Goal: Transaction & Acquisition: Book appointment/travel/reservation

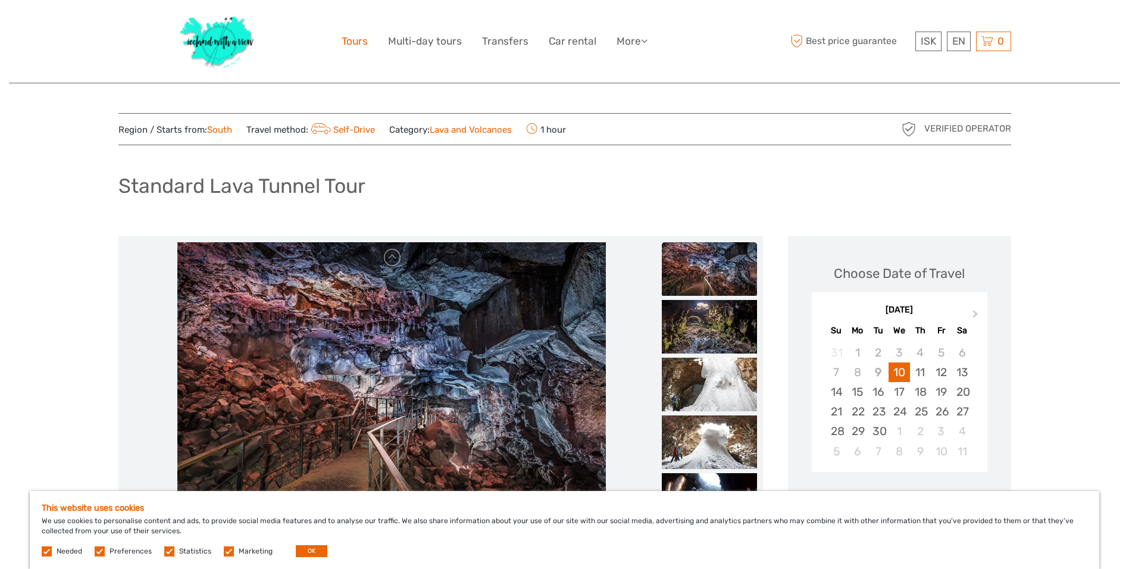
click at [353, 36] on link "Tours" at bounding box center [355, 41] width 26 height 17
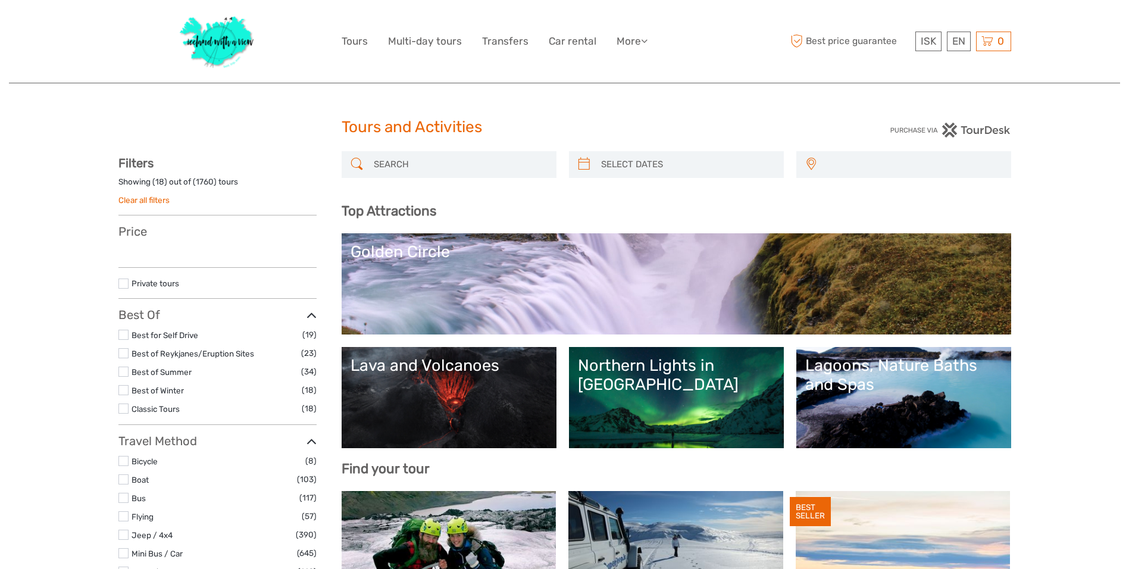
select select
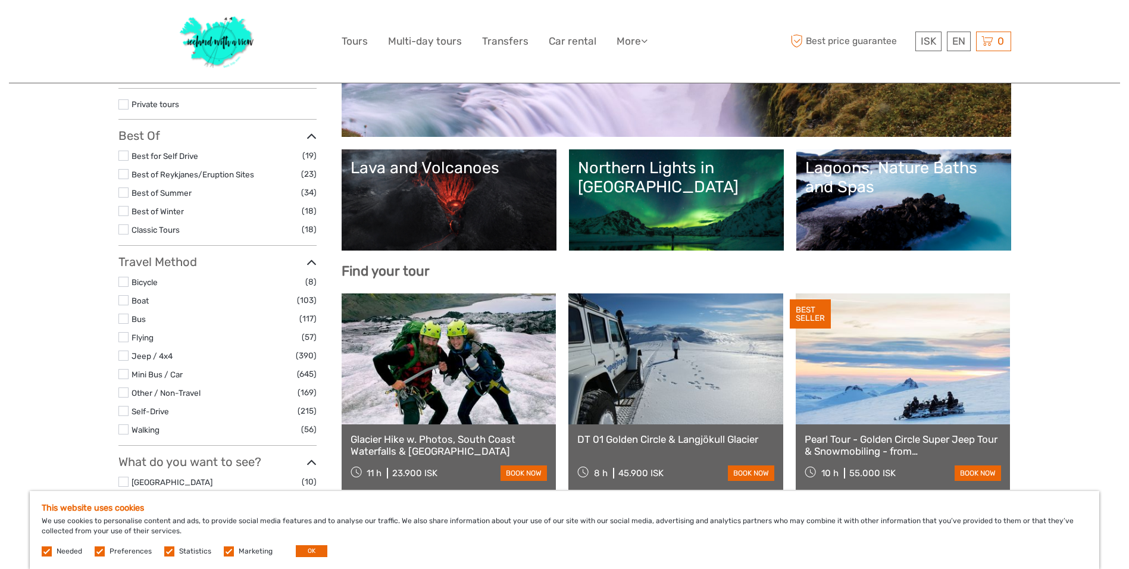
scroll to position [179, 0]
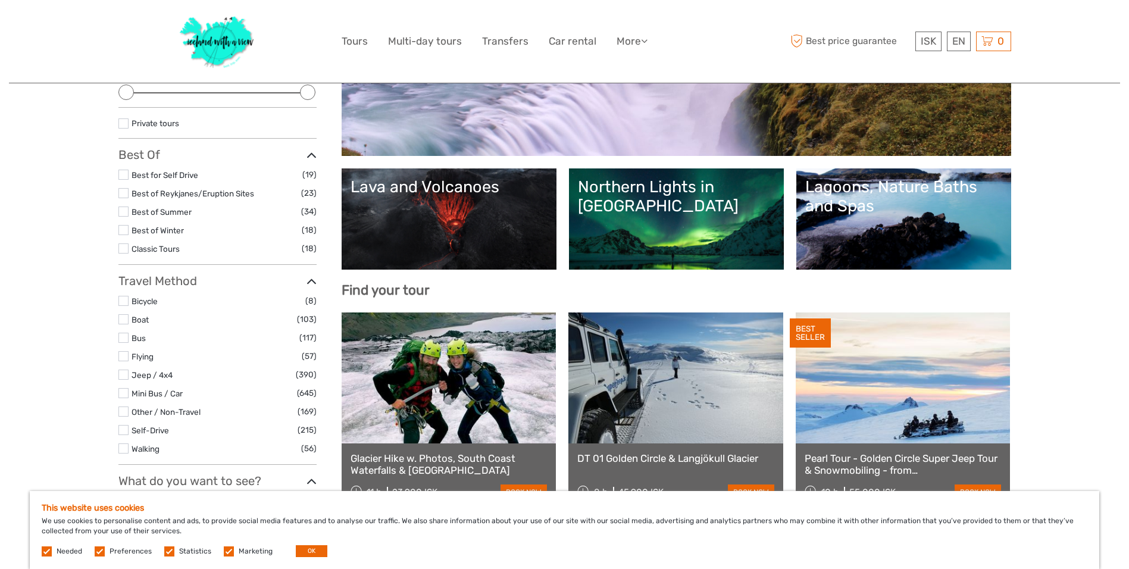
click at [406, 245] on link "Lava and Volcanoes" at bounding box center [449, 218] width 197 height 83
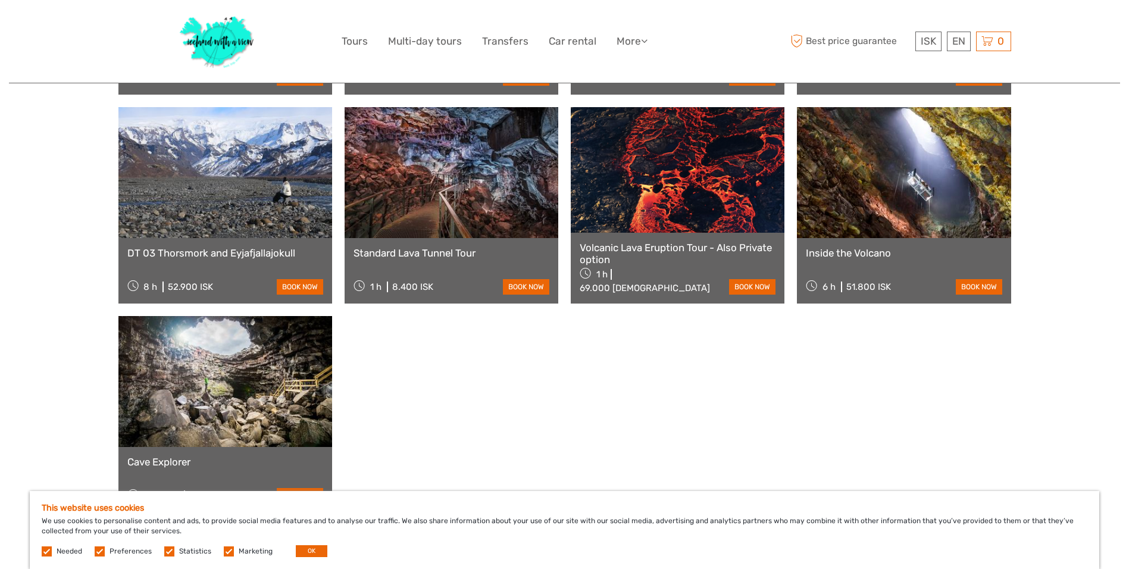
scroll to position [833, 0]
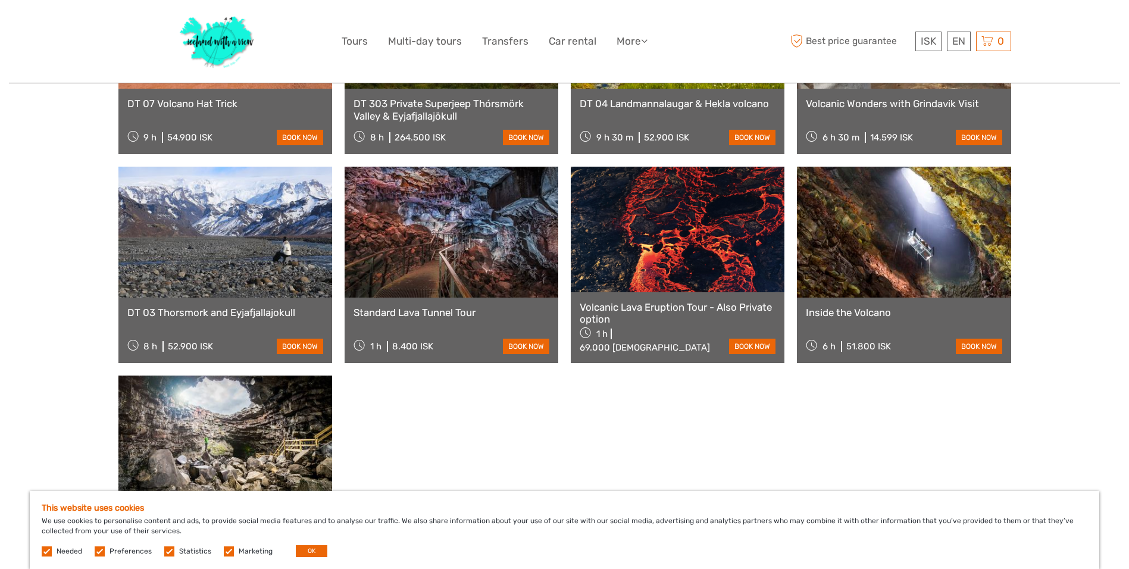
click at [841, 306] on link "Inside the Volcano" at bounding box center [904, 312] width 196 height 12
click at [875, 277] on link at bounding box center [904, 232] width 214 height 131
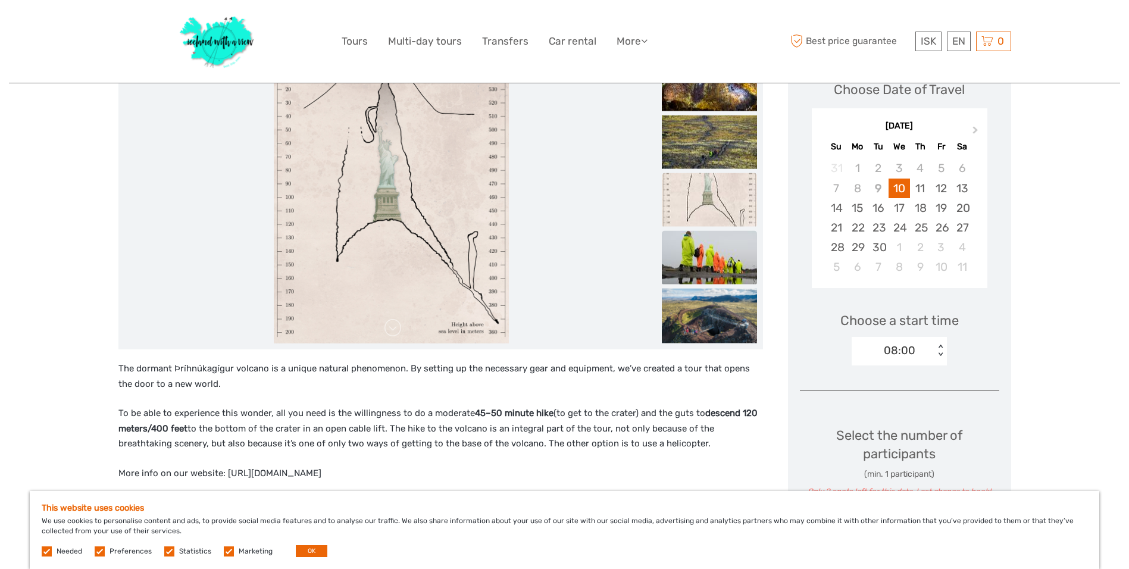
scroll to position [179, 0]
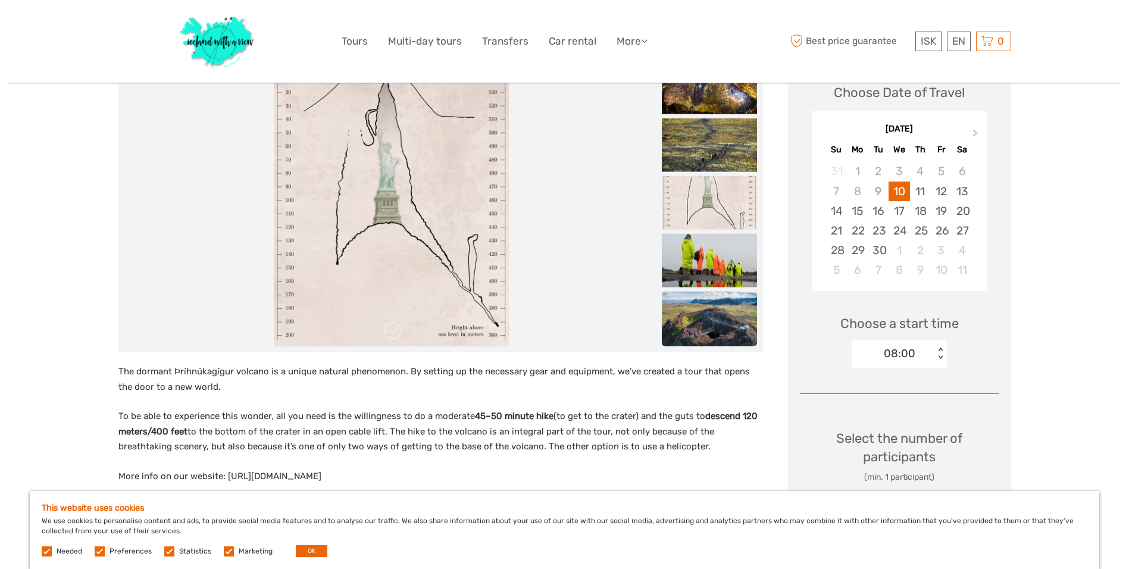
click at [700, 306] on img at bounding box center [709, 324] width 95 height 64
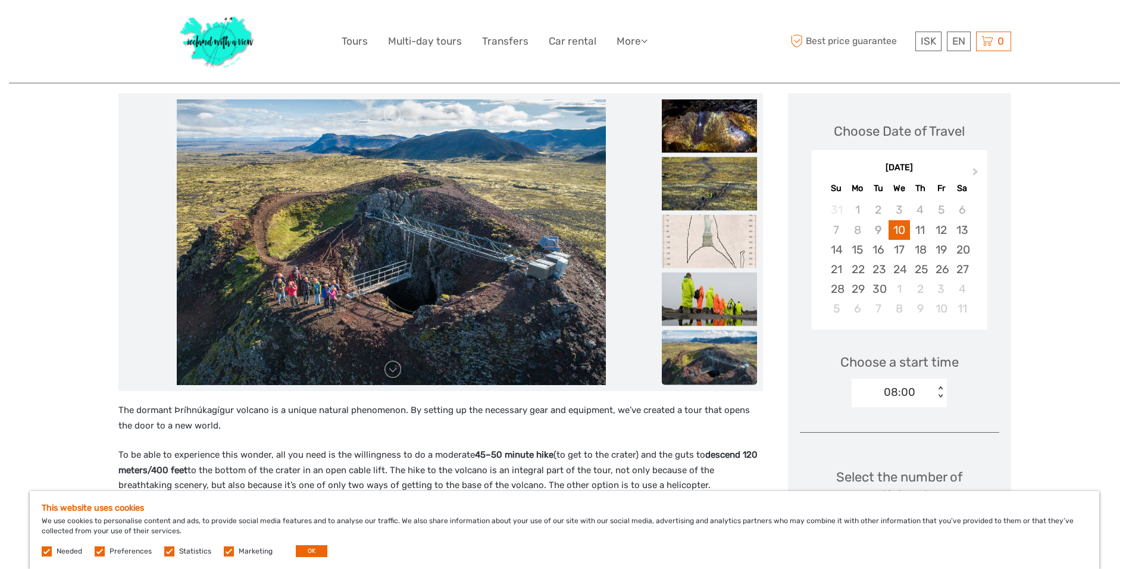
scroll to position [119, 0]
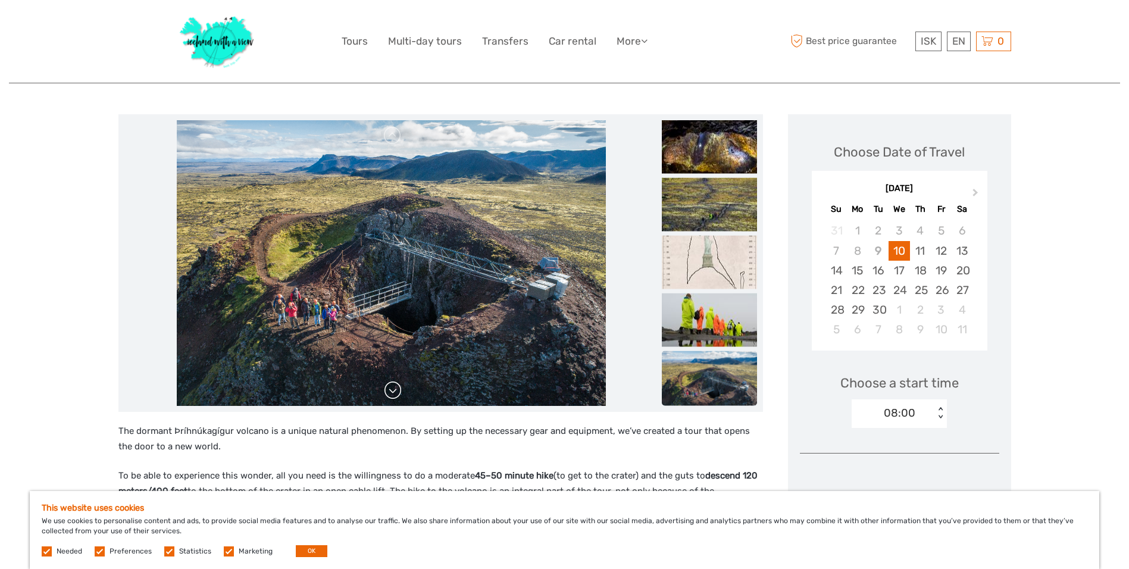
click at [395, 393] on link at bounding box center [392, 390] width 19 height 19
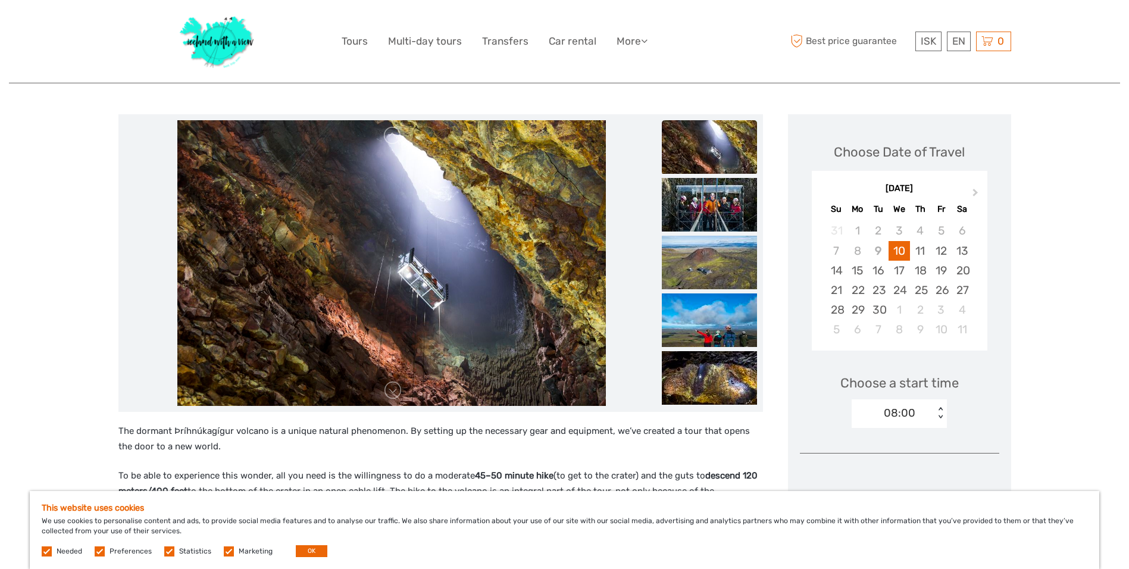
click at [394, 393] on link at bounding box center [392, 390] width 19 height 19
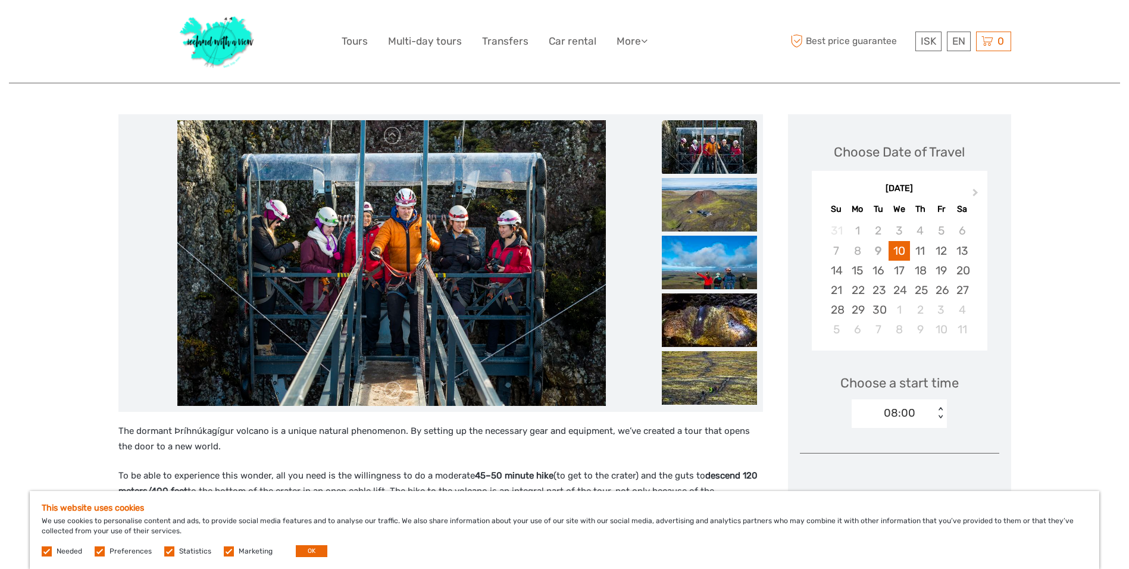
click at [394, 393] on link at bounding box center [392, 390] width 19 height 19
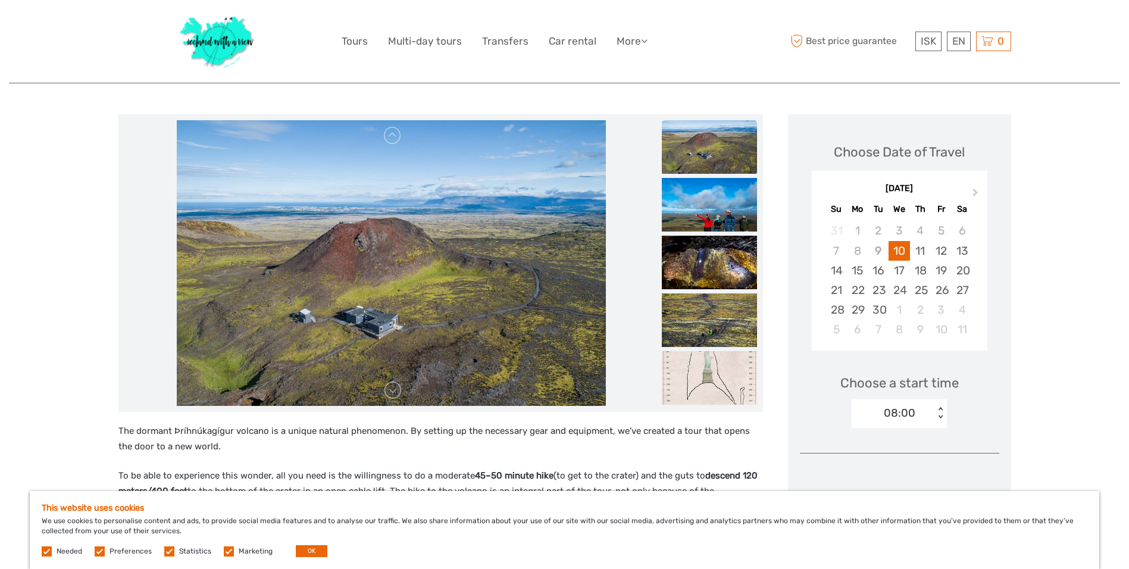
click at [394, 393] on link at bounding box center [392, 390] width 19 height 19
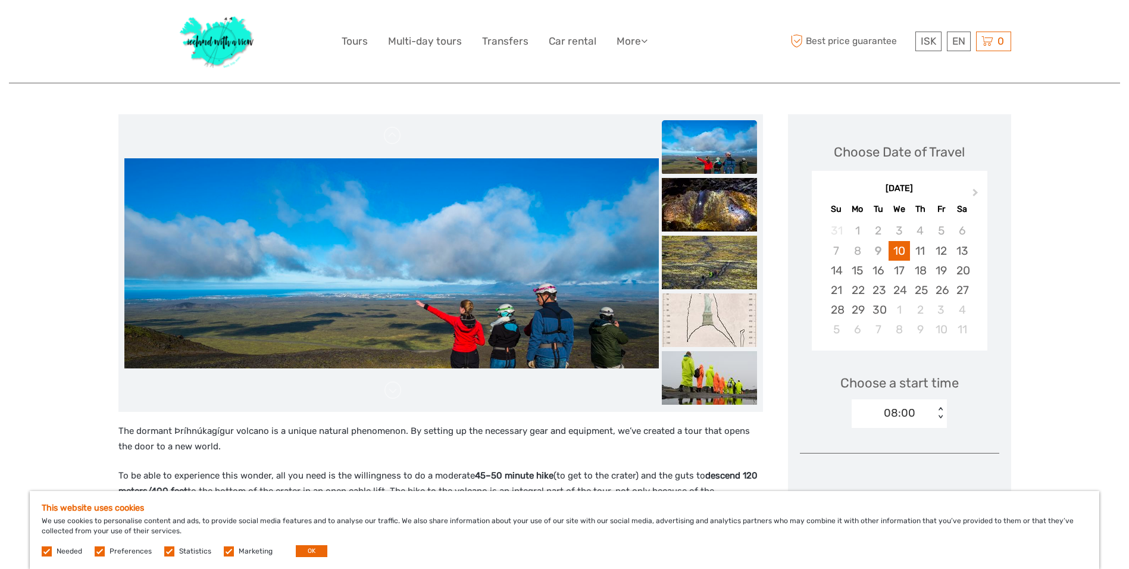
click at [394, 393] on link at bounding box center [392, 390] width 19 height 19
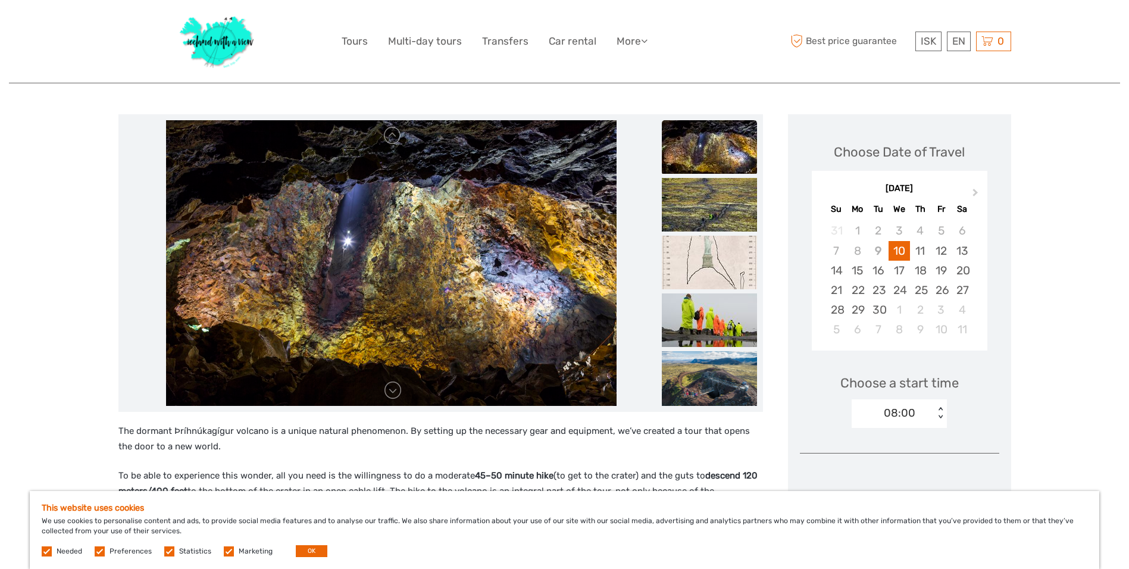
click at [394, 393] on link at bounding box center [392, 390] width 19 height 19
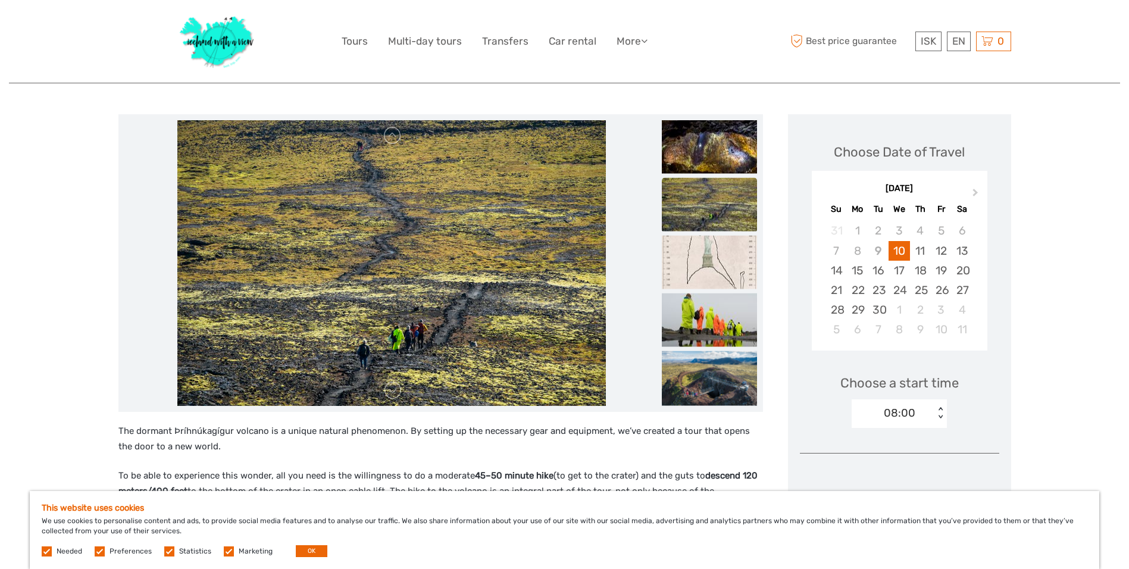
click at [394, 393] on link at bounding box center [392, 390] width 19 height 19
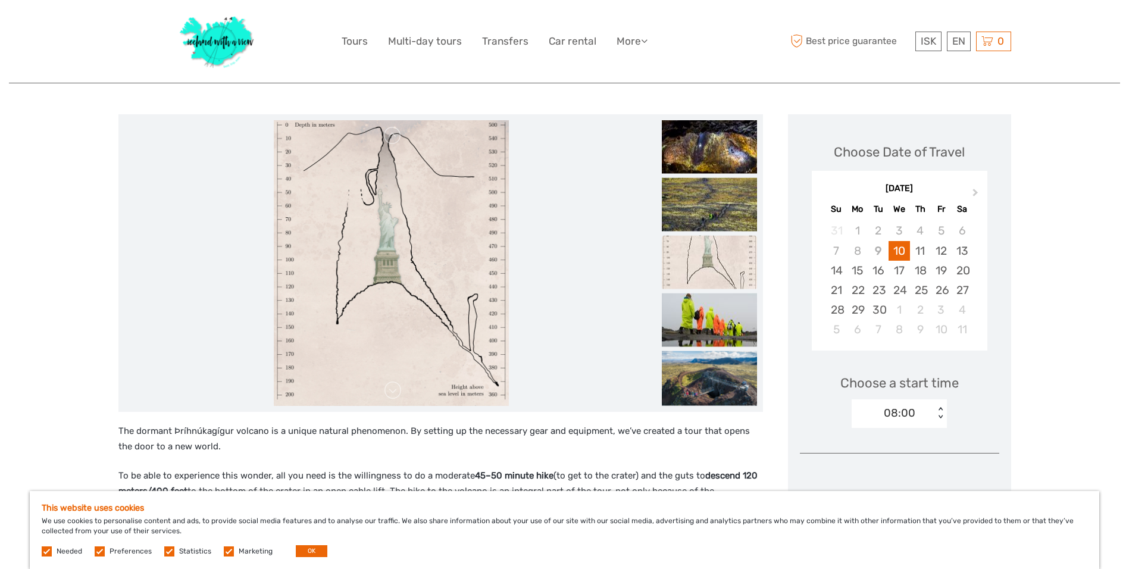
click at [394, 393] on link at bounding box center [392, 390] width 19 height 19
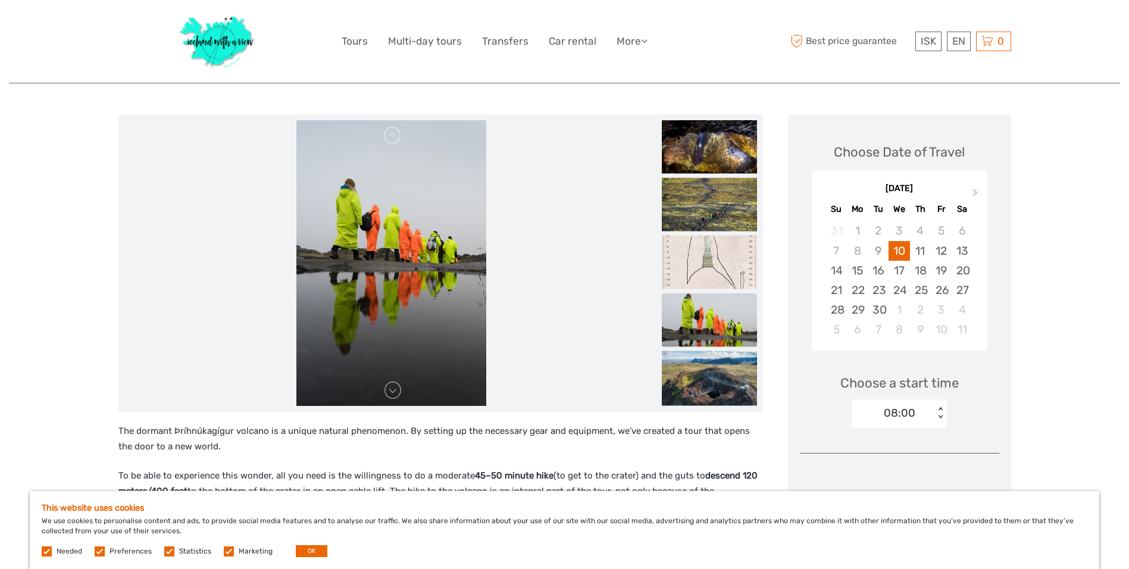
click at [394, 393] on link at bounding box center [392, 390] width 19 height 19
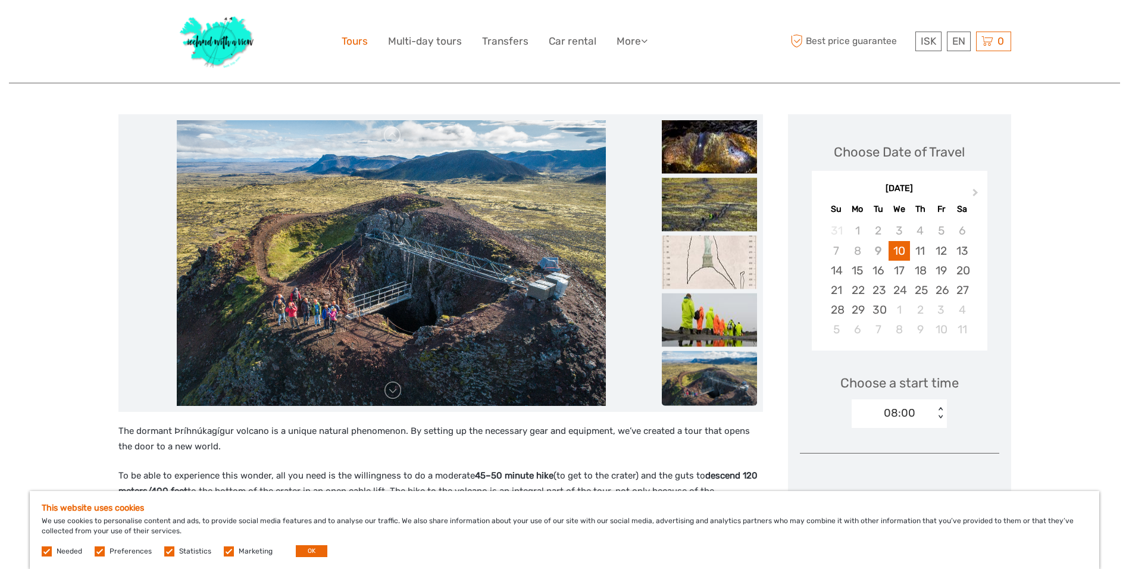
click at [358, 48] on link "Tours" at bounding box center [355, 41] width 26 height 17
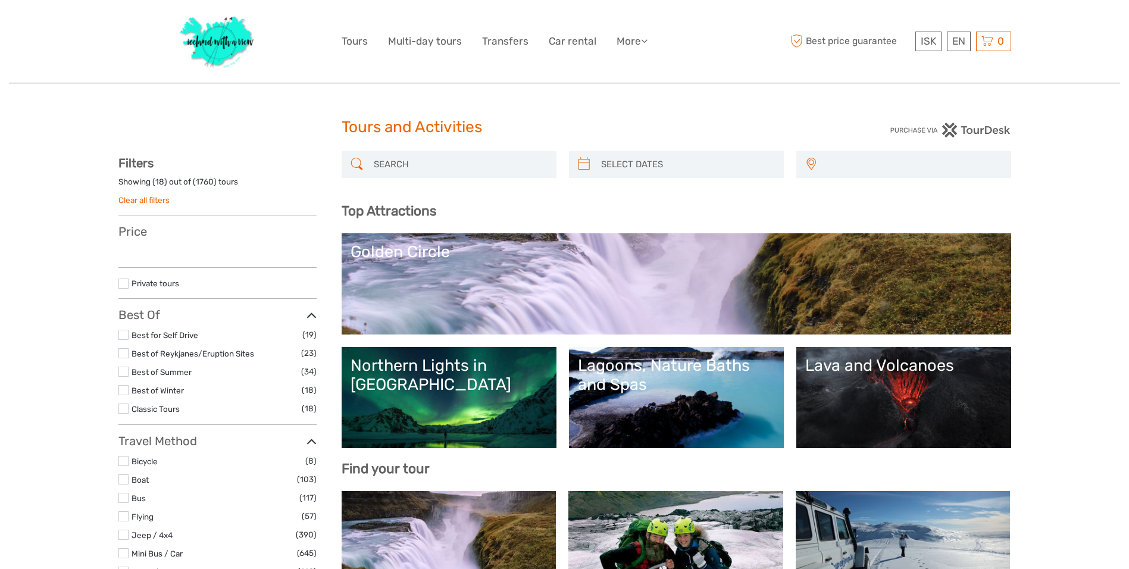
select select
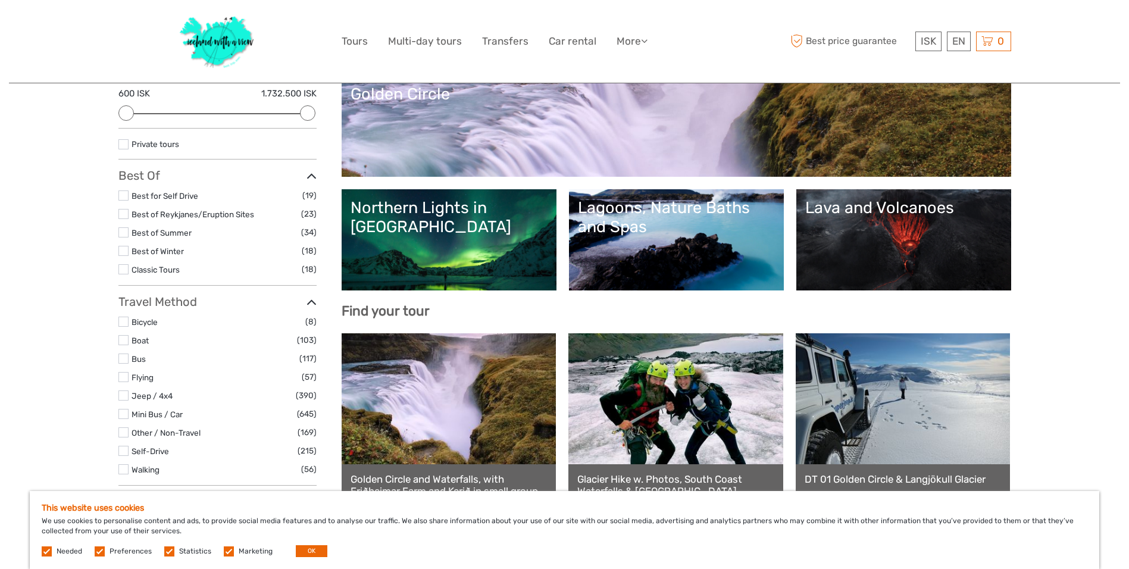
scroll to position [179, 0]
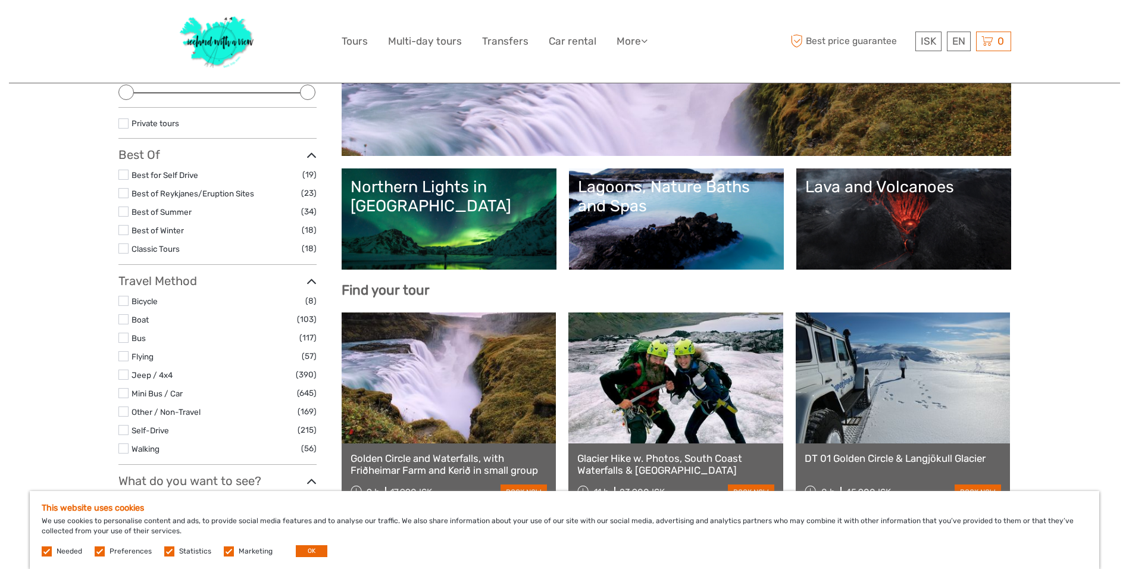
click at [128, 213] on label at bounding box center [123, 212] width 10 height 10
click at [0, 0] on input "checkbox" at bounding box center [0, 0] width 0 height 0
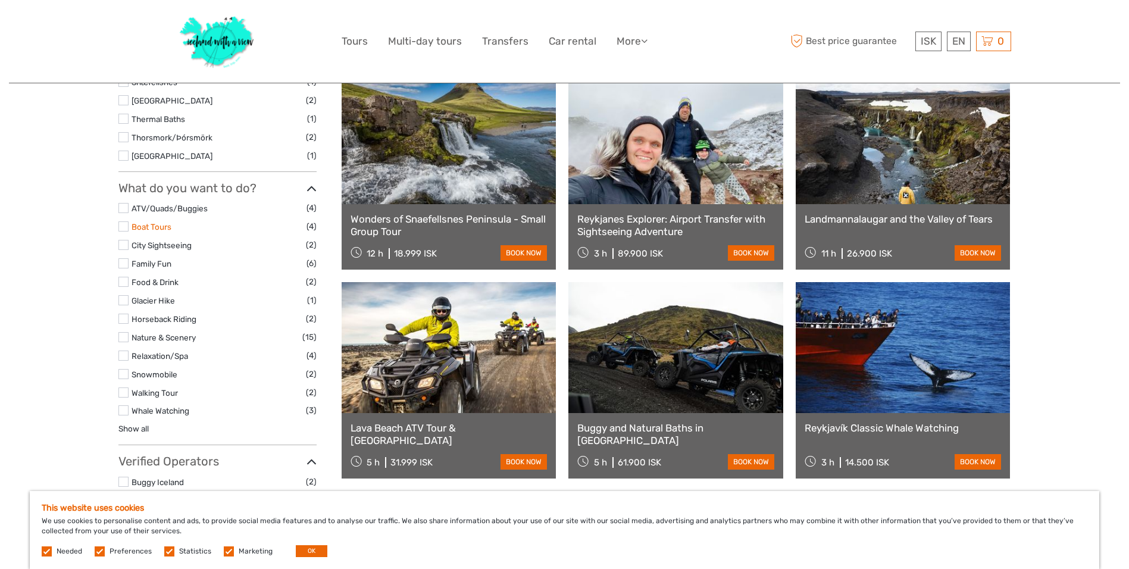
scroll to position [782, 0]
drag, startPoint x: 124, startPoint y: 301, endPoint x: 93, endPoint y: 317, distance: 35.1
click at [93, 317] on div "Tours and Activities Tours and Activities REGION / STARTS FROM Capital Region E…" at bounding box center [564, 76] width 1111 height 1716
drag, startPoint x: 93, startPoint y: 317, endPoint x: 45, endPoint y: 356, distance: 62.6
click at [45, 356] on div "Tours and Activities Tours and Activities REGION / STARTS FROM Capital Region E…" at bounding box center [564, 76] width 1111 height 1716
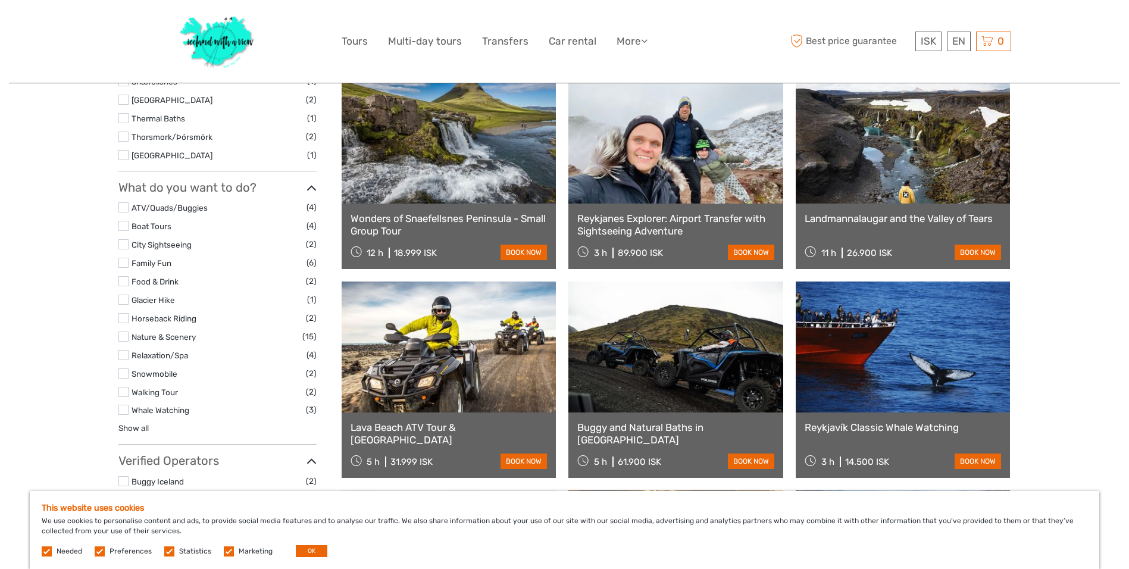
click at [125, 303] on label at bounding box center [123, 300] width 10 height 10
click at [0, 0] on input "checkbox" at bounding box center [0, 0] width 0 height 0
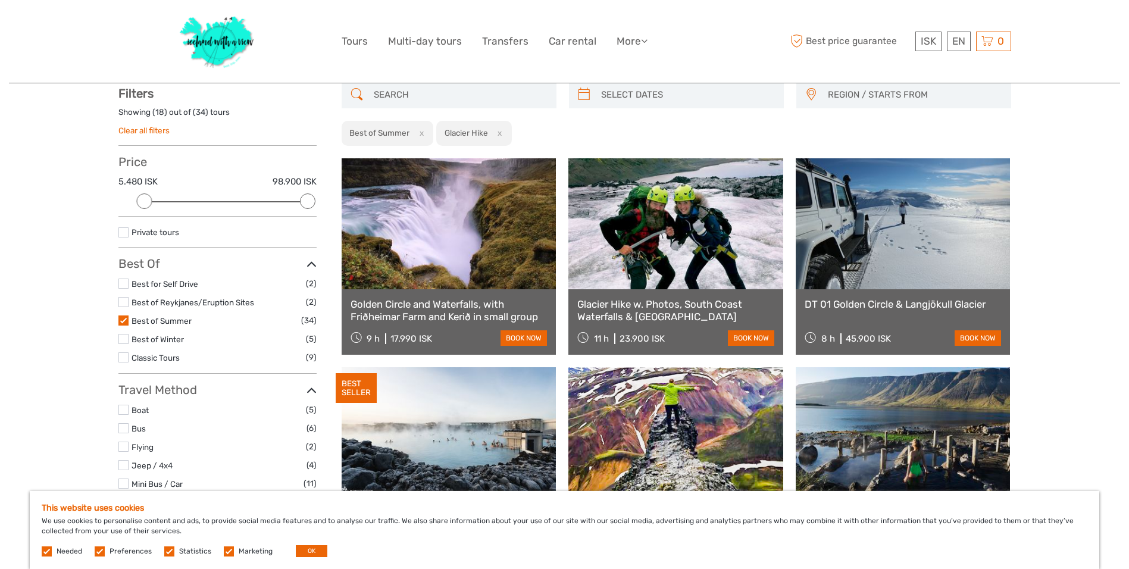
scroll to position [68, 0]
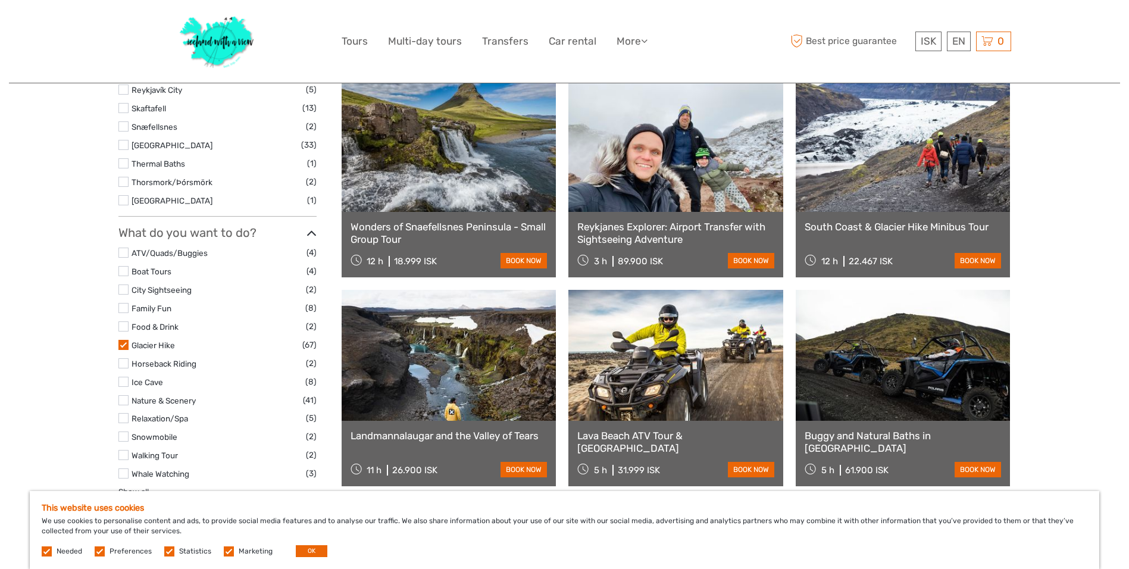
click at [125, 341] on label at bounding box center [123, 345] width 10 height 10
click at [0, 0] on input "checkbox" at bounding box center [0, 0] width 0 height 0
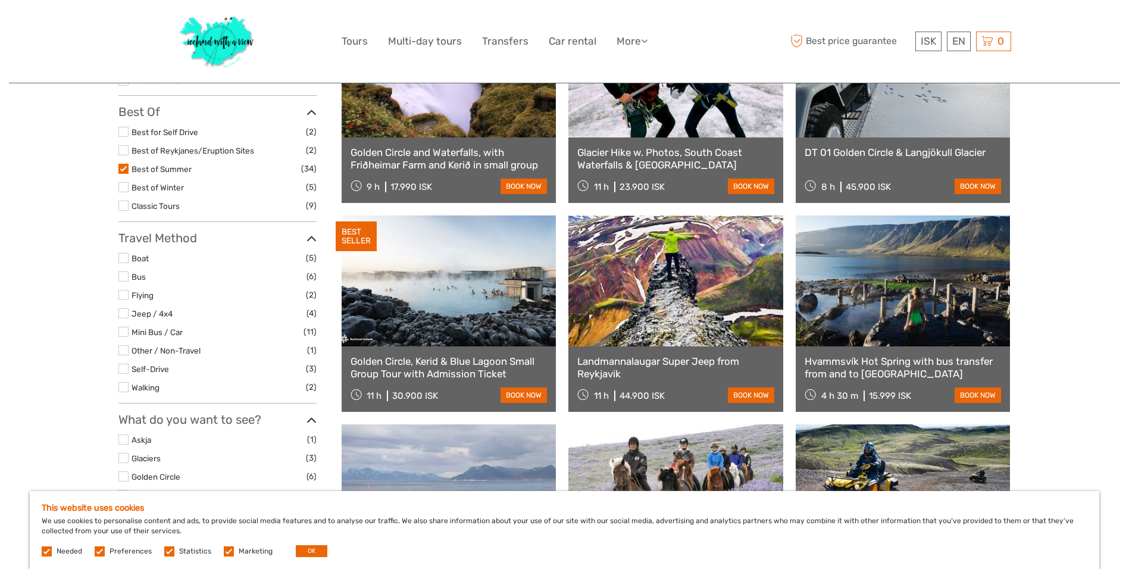
scroll to position [243, 0]
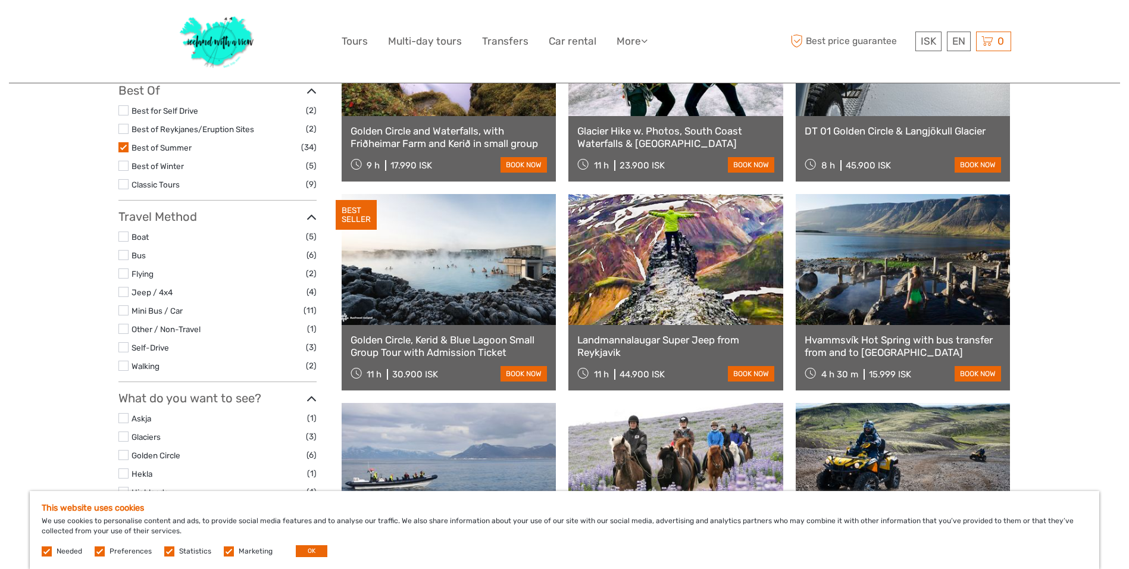
click at [129, 351] on li "Self-Drive (3)" at bounding box center [217, 347] width 198 height 14
click at [126, 348] on label at bounding box center [123, 347] width 10 height 10
click at [0, 0] on input "checkbox" at bounding box center [0, 0] width 0 height 0
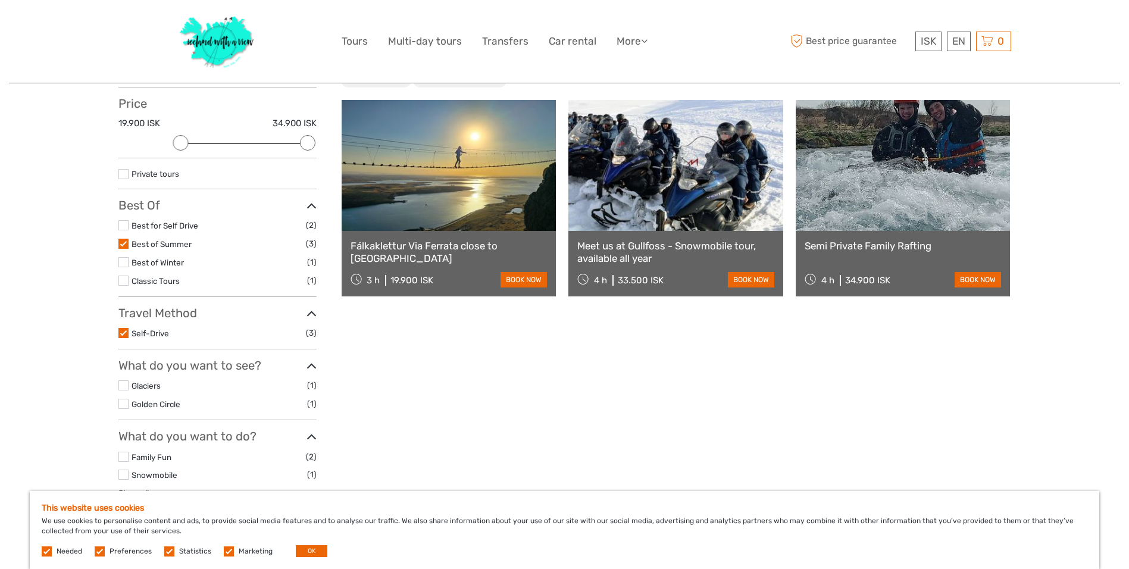
scroll to position [110, 0]
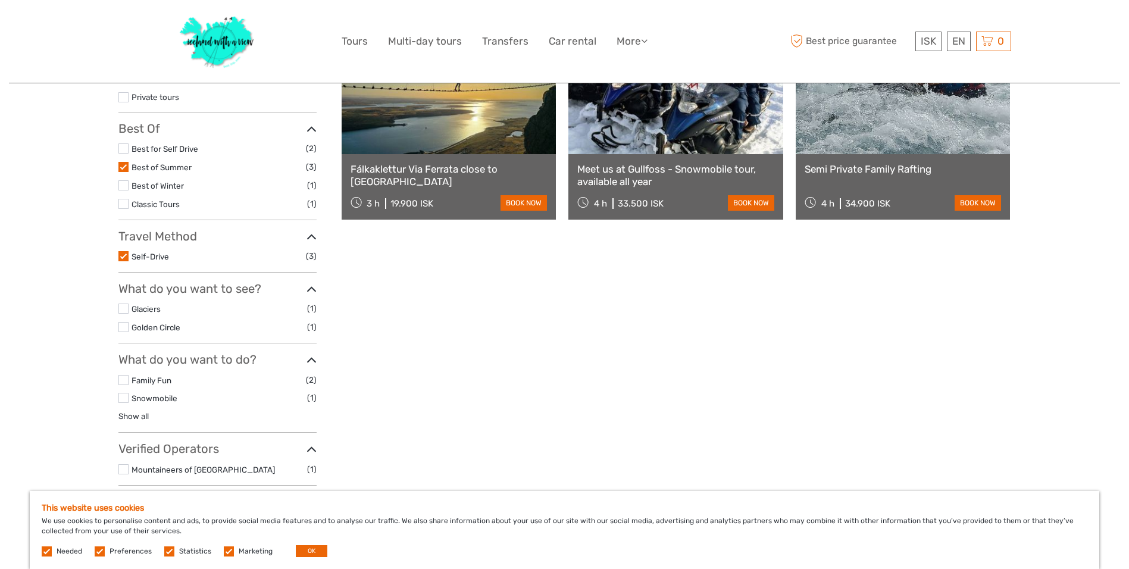
click at [124, 258] on label at bounding box center [123, 256] width 10 height 10
click at [0, 0] on input "checkbox" at bounding box center [0, 0] width 0 height 0
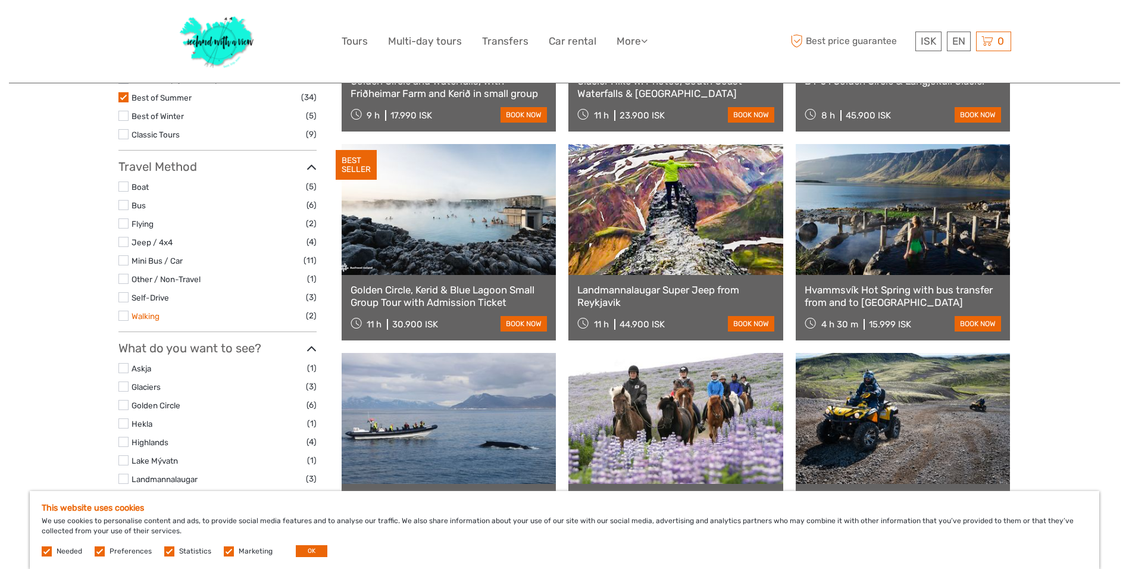
scroll to position [306, 0]
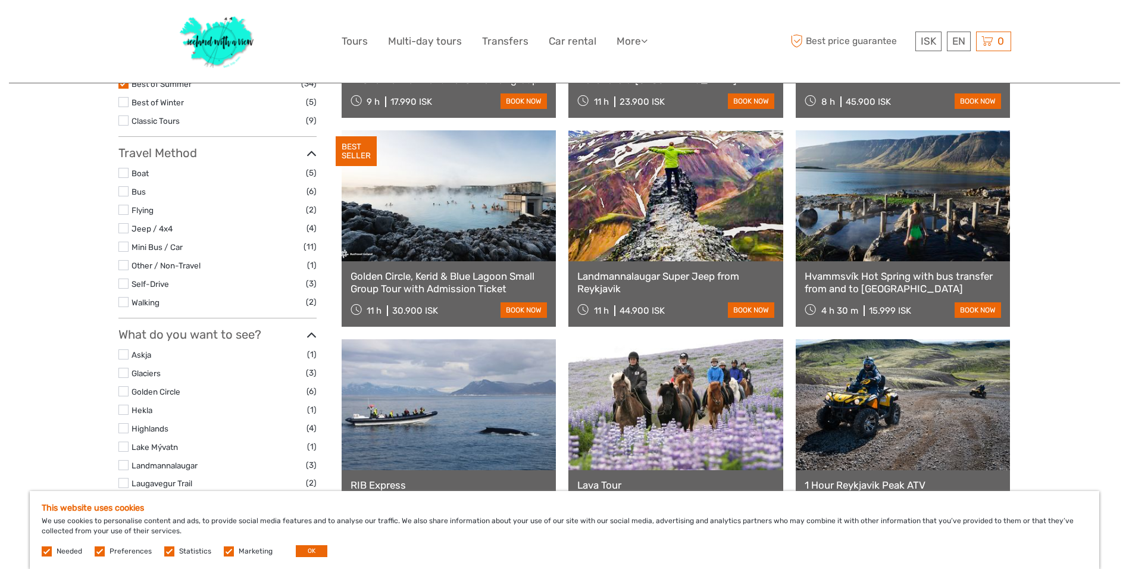
click at [127, 231] on label at bounding box center [123, 228] width 10 height 10
click at [0, 0] on input "checkbox" at bounding box center [0, 0] width 0 height 0
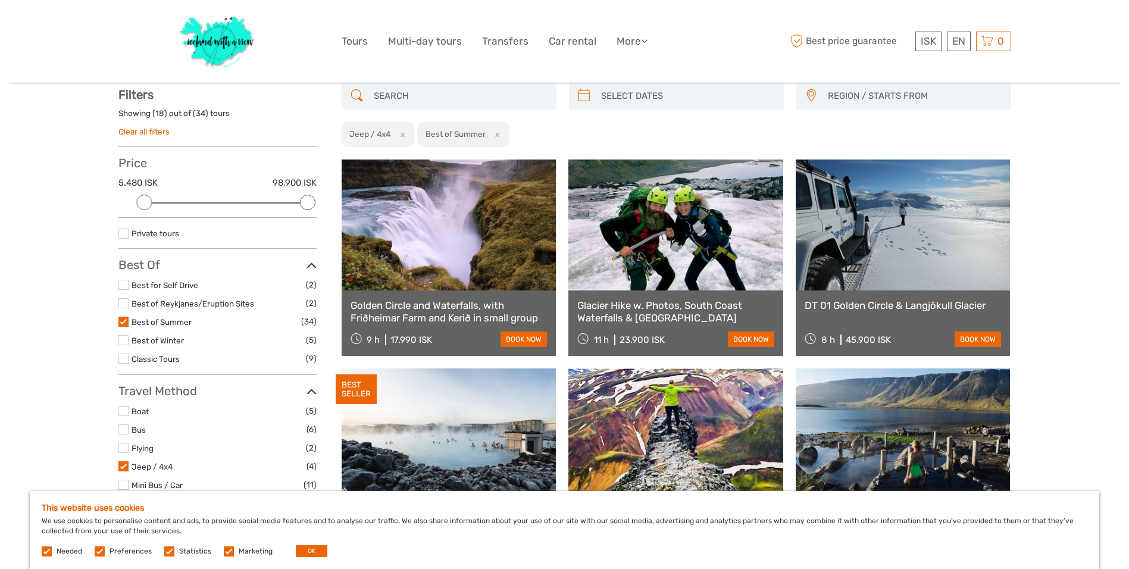
scroll to position [68, 0]
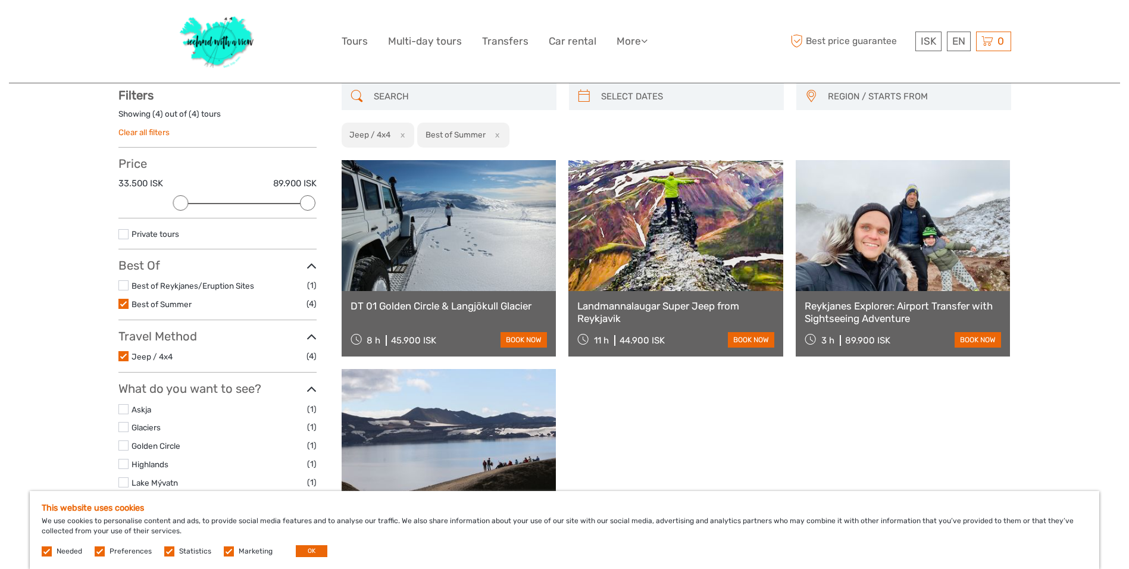
click at [124, 359] on label at bounding box center [123, 356] width 10 height 10
click at [0, 0] on input "checkbox" at bounding box center [0, 0] width 0 height 0
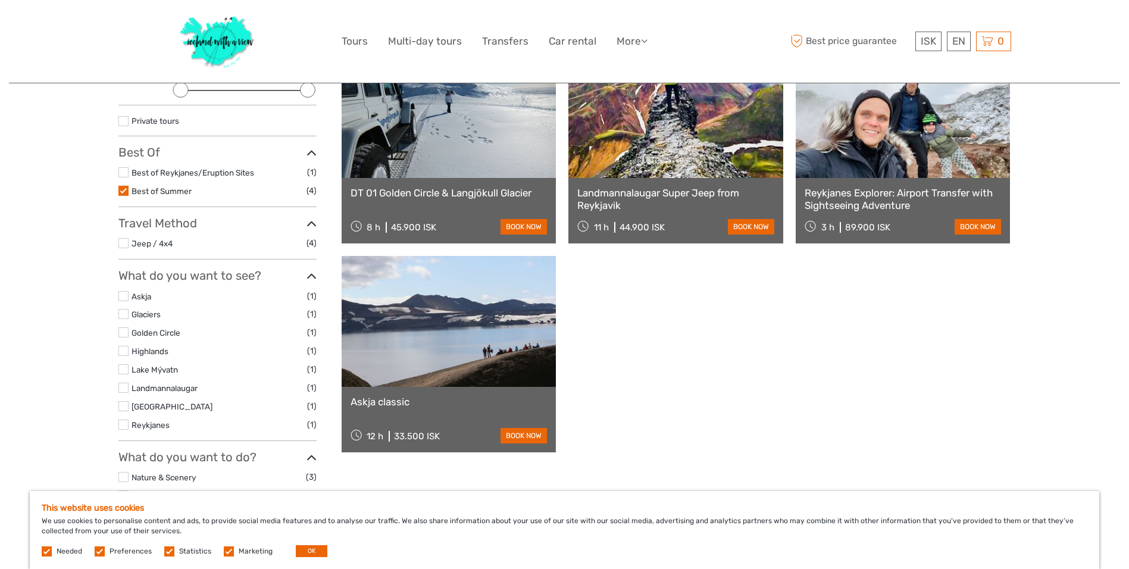
scroll to position [183, 0]
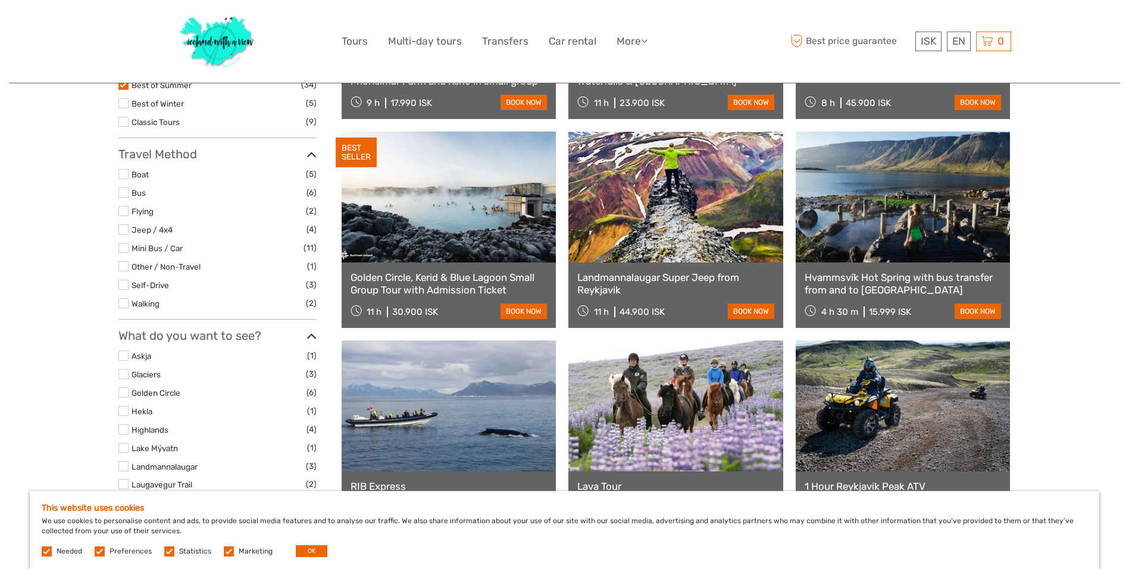
scroll to position [421, 0]
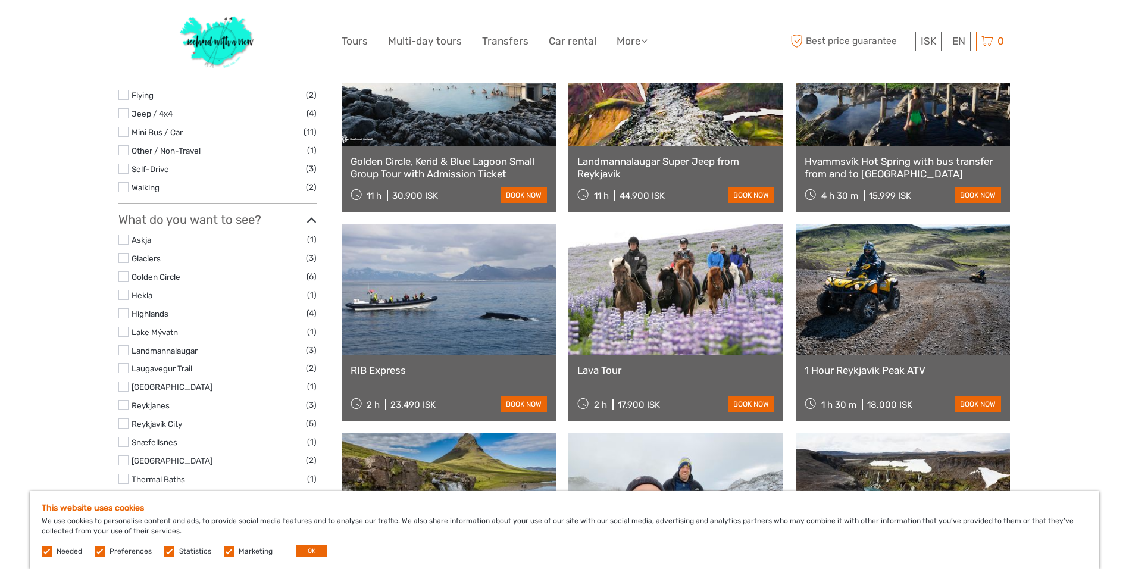
click at [124, 259] on label at bounding box center [123, 258] width 10 height 10
click at [0, 0] on input "checkbox" at bounding box center [0, 0] width 0 height 0
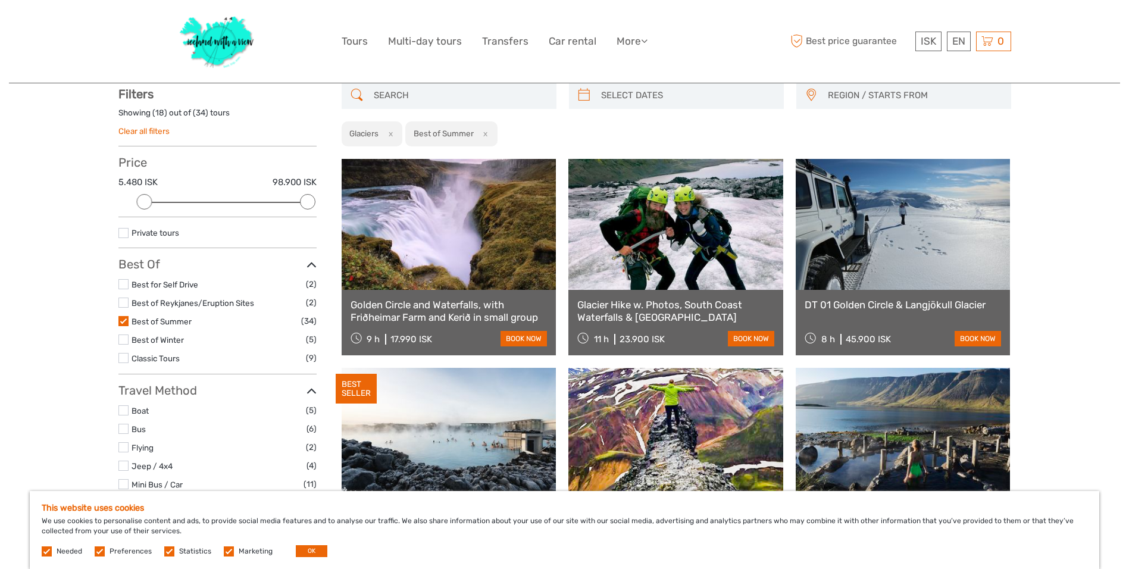
scroll to position [68, 0]
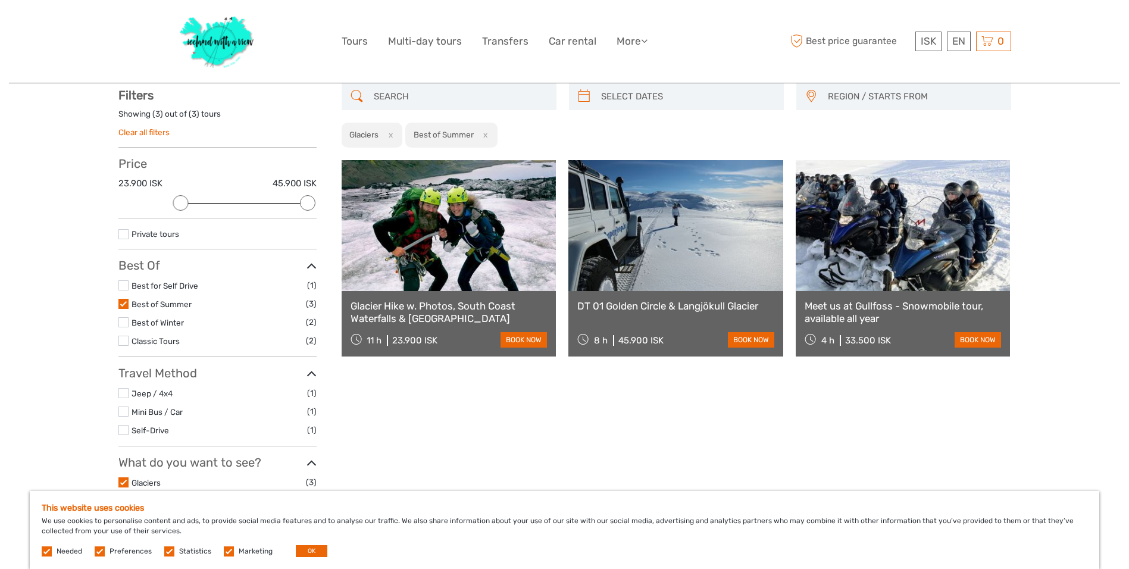
click at [399, 304] on link "Glacier Hike w. Photos, South Coast Waterfalls & [GEOGRAPHIC_DATA]" at bounding box center [449, 312] width 197 height 24
click at [420, 252] on link at bounding box center [449, 225] width 215 height 131
click at [312, 548] on button "OK" at bounding box center [312, 551] width 32 height 12
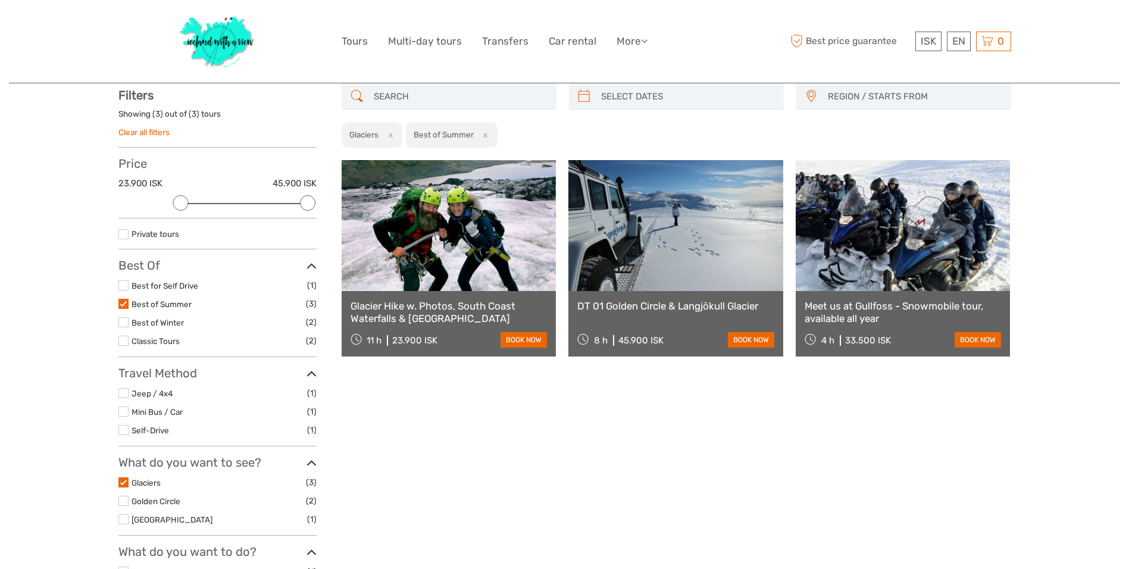
click at [431, 233] on link at bounding box center [449, 225] width 215 height 131
click at [423, 318] on link "Glacier Hike w. Photos, South Coast Waterfalls & [GEOGRAPHIC_DATA]" at bounding box center [449, 312] width 197 height 24
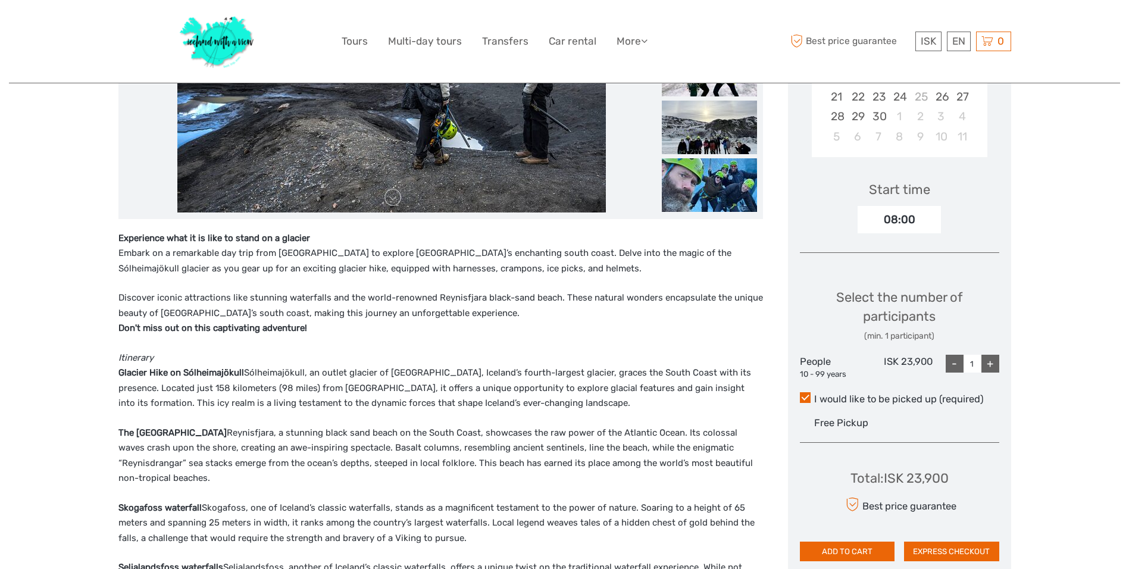
scroll to position [179, 0]
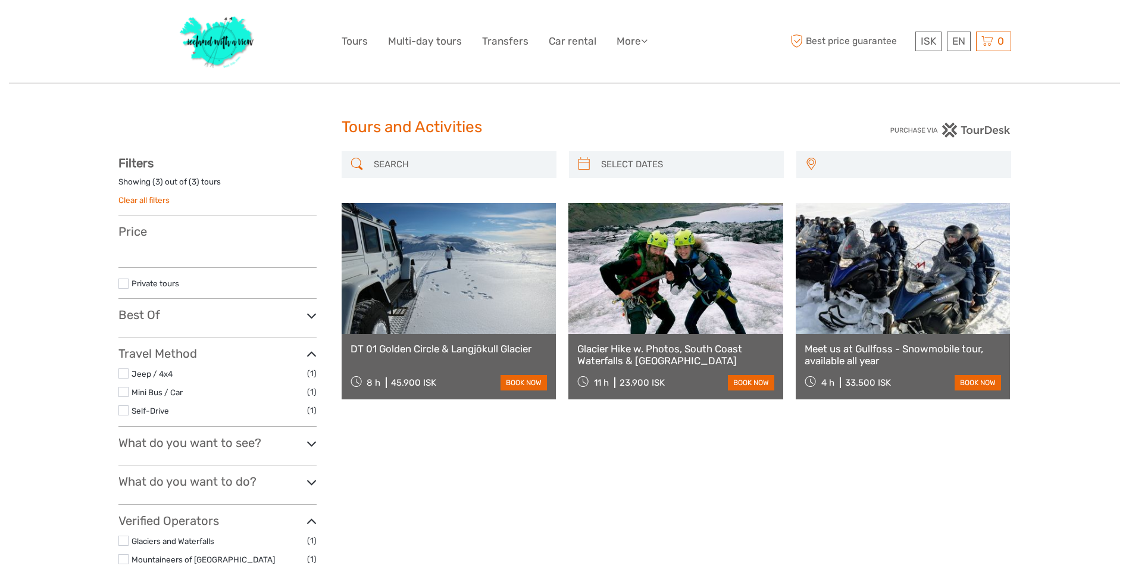
select select
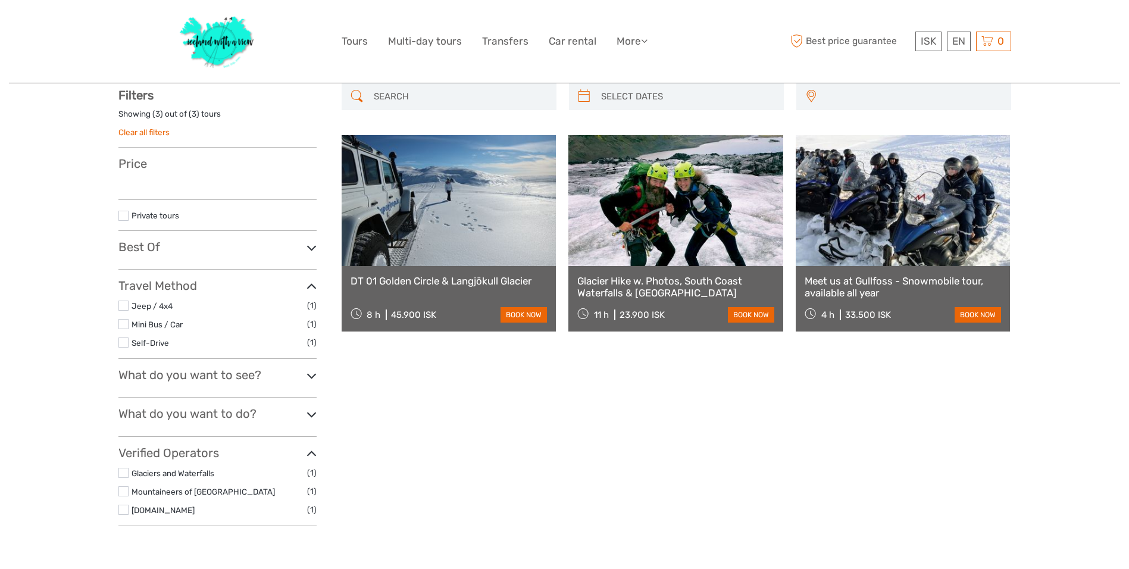
select select
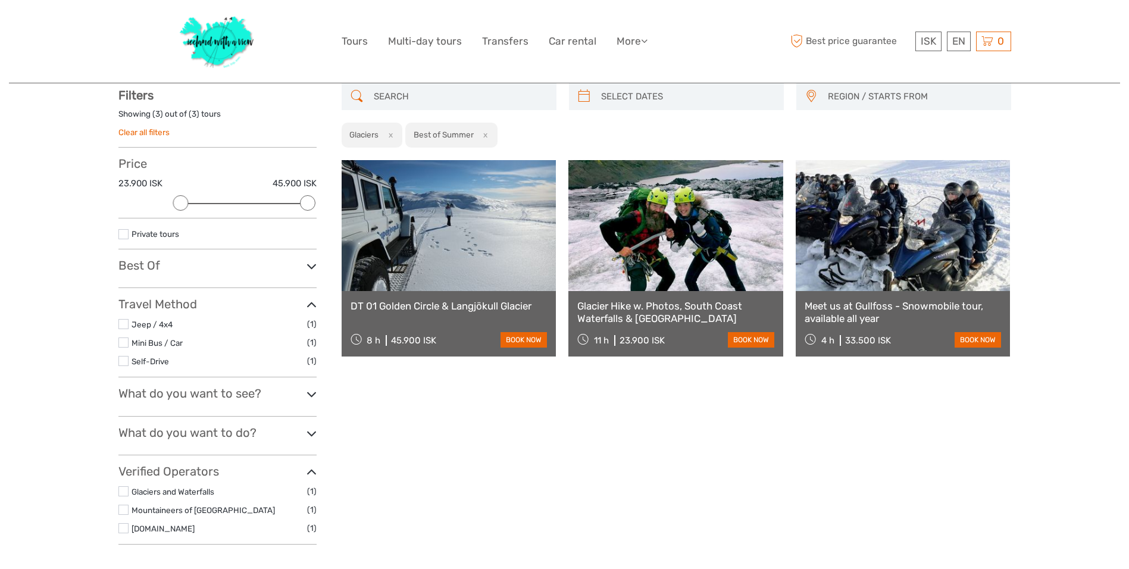
scroll to position [0, 0]
